Goal: Use online tool/utility

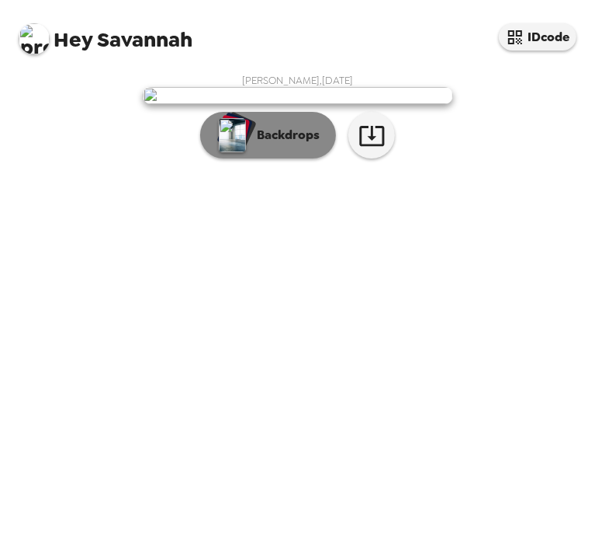
click at [295, 158] on button "Backdrops" at bounding box center [268, 135] width 136 height 47
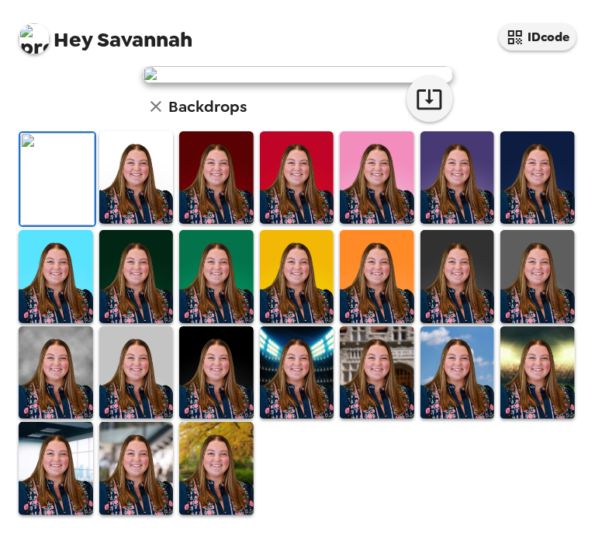
scroll to position [383, 0]
click at [79, 378] on img at bounding box center [56, 372] width 75 height 92
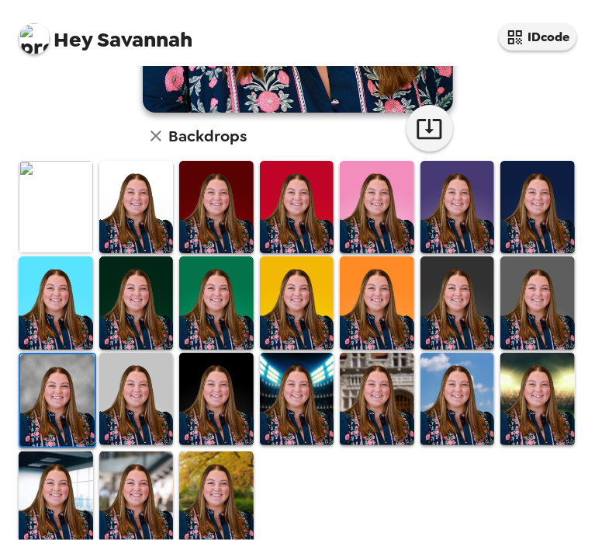
scroll to position [362, 0]
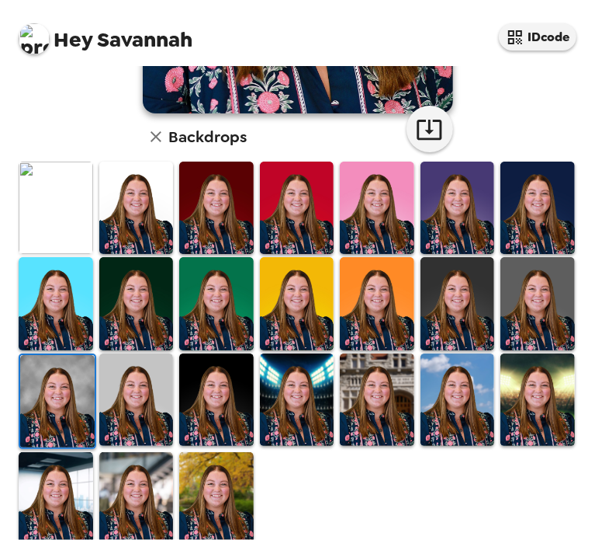
click at [145, 373] on img at bounding box center [136, 399] width 75 height 92
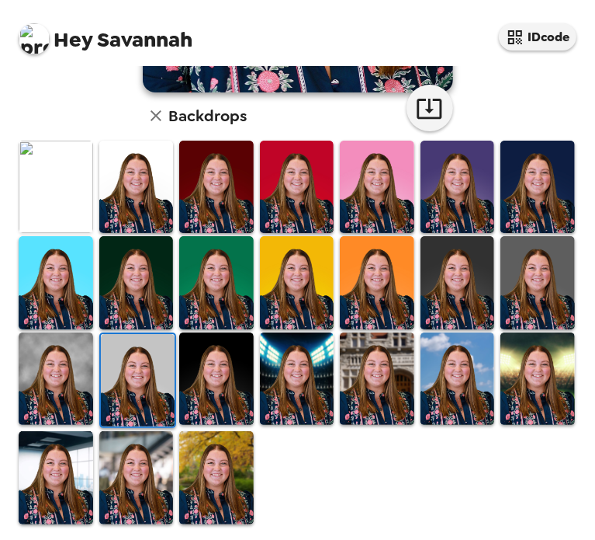
scroll to position [382, 0]
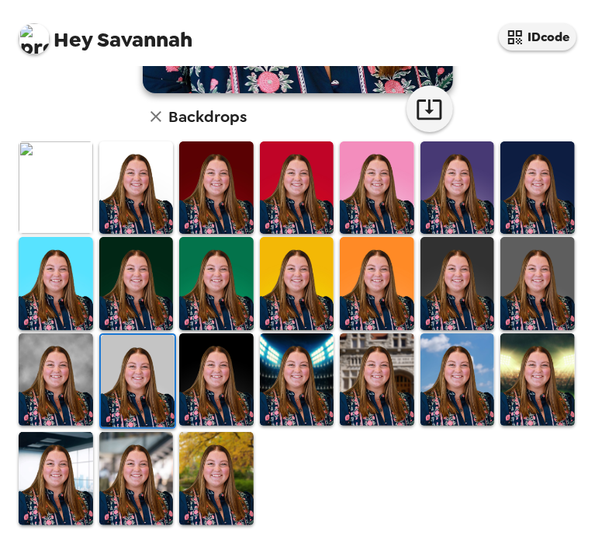
click at [532, 417] on img at bounding box center [538, 379] width 75 height 92
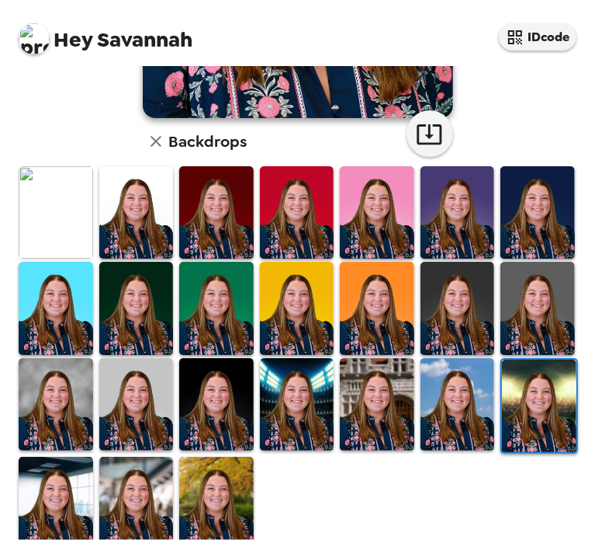
scroll to position [356, 0]
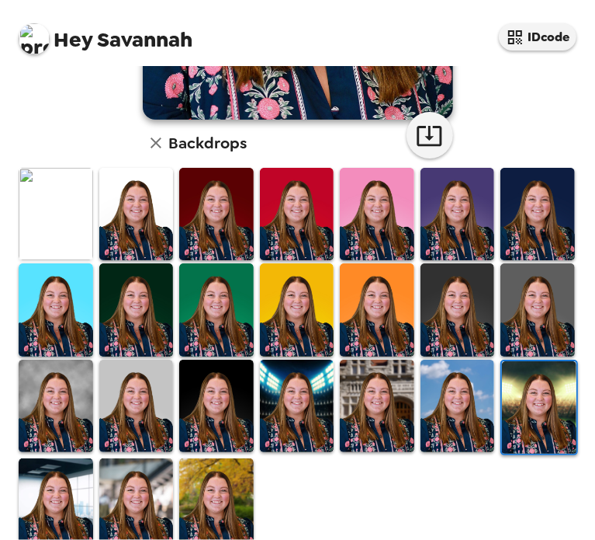
click at [50, 393] on img at bounding box center [56, 405] width 75 height 92
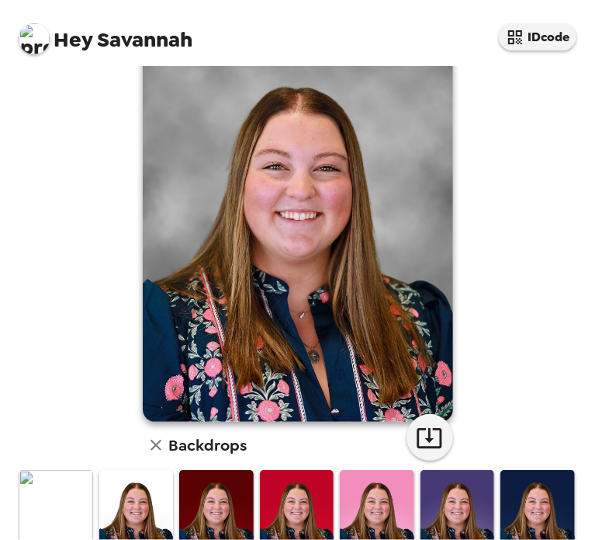
scroll to position [0, 0]
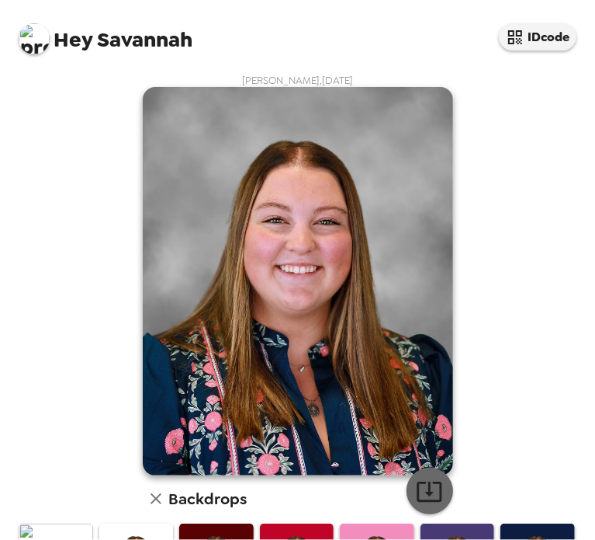
click at [421, 499] on icon "button" at bounding box center [429, 490] width 27 height 27
